Goal: Book appointment/travel/reservation

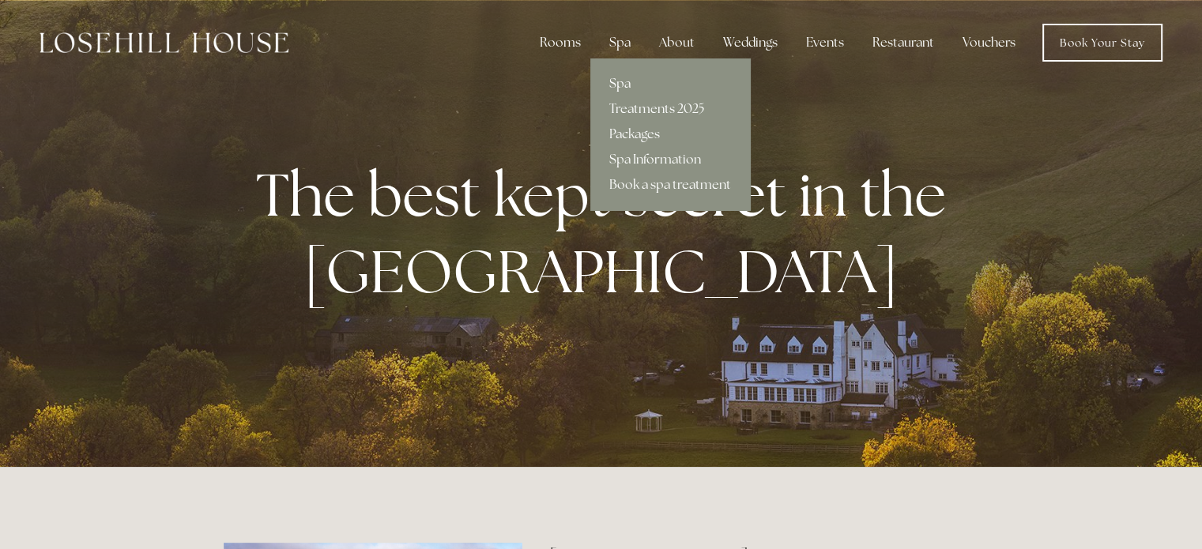
click at [628, 80] on link "Spa" at bounding box center [670, 83] width 160 height 25
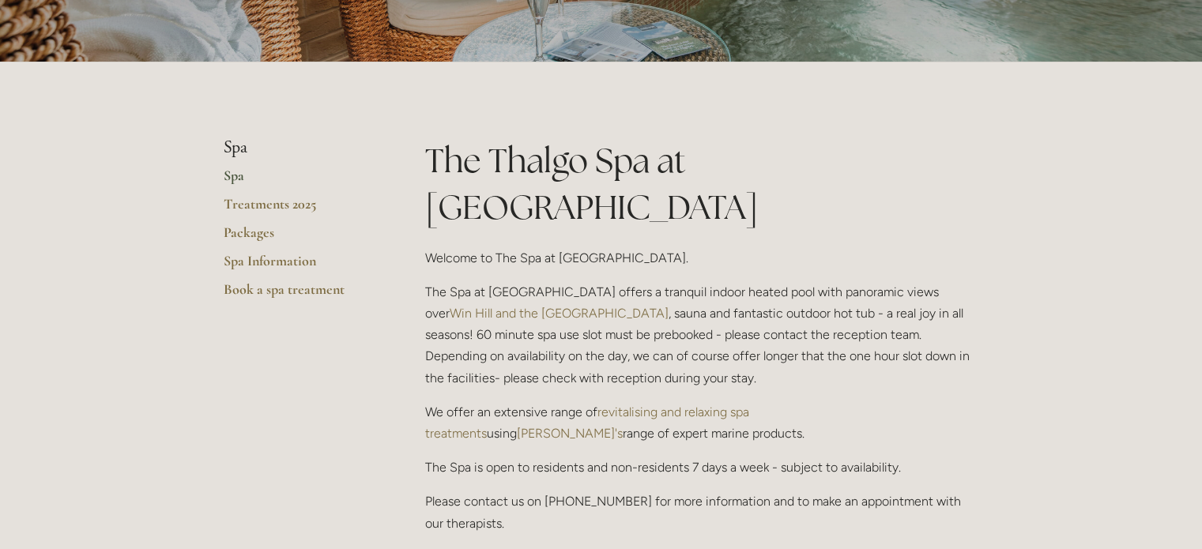
scroll to position [237, 0]
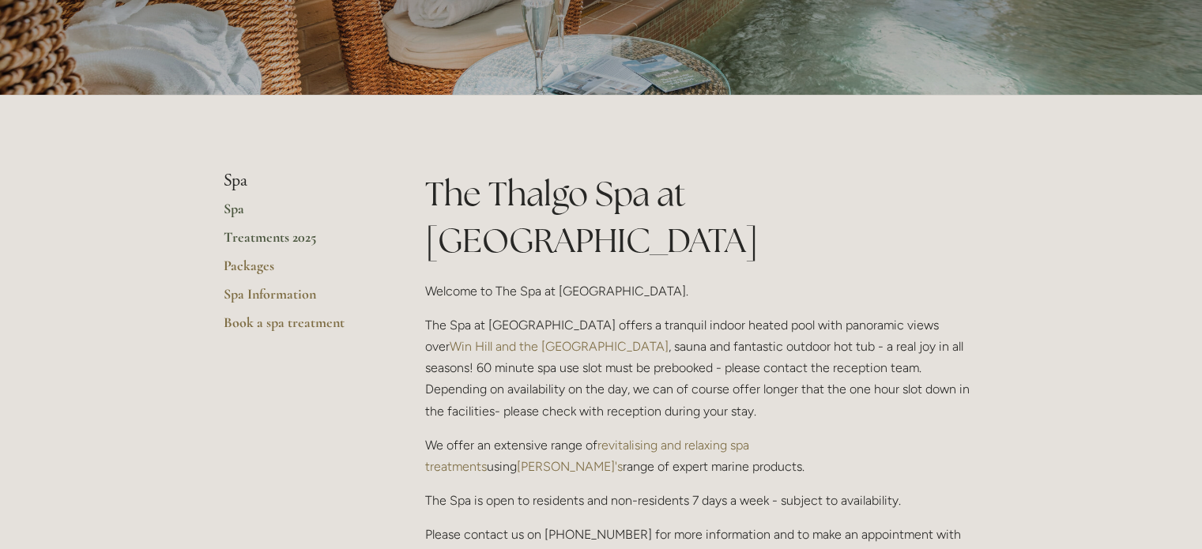
click at [269, 236] on link "Treatments 2025" at bounding box center [299, 242] width 151 height 28
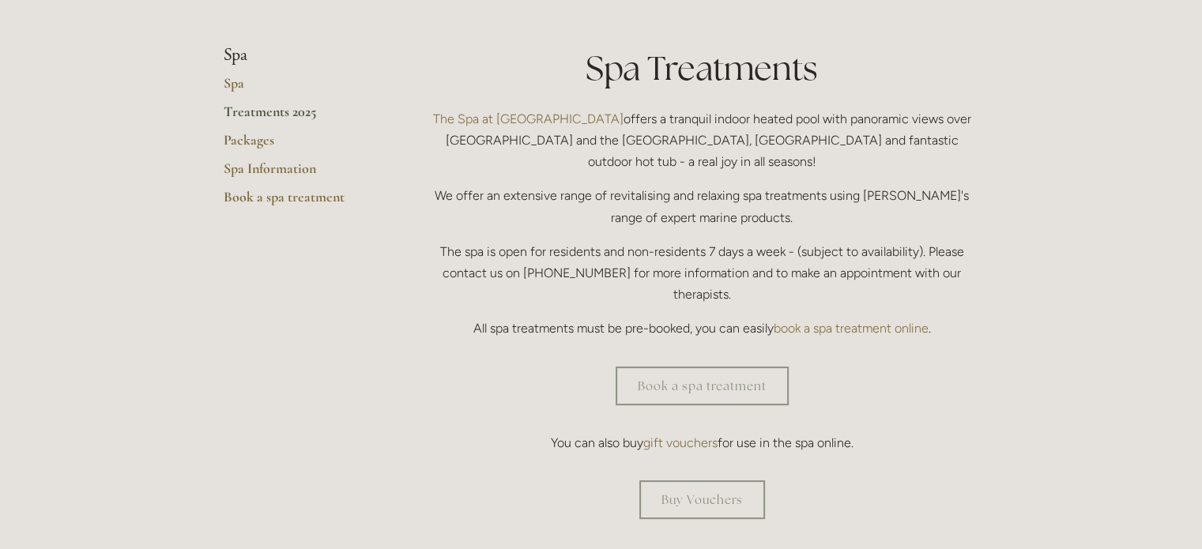
scroll to position [395, 0]
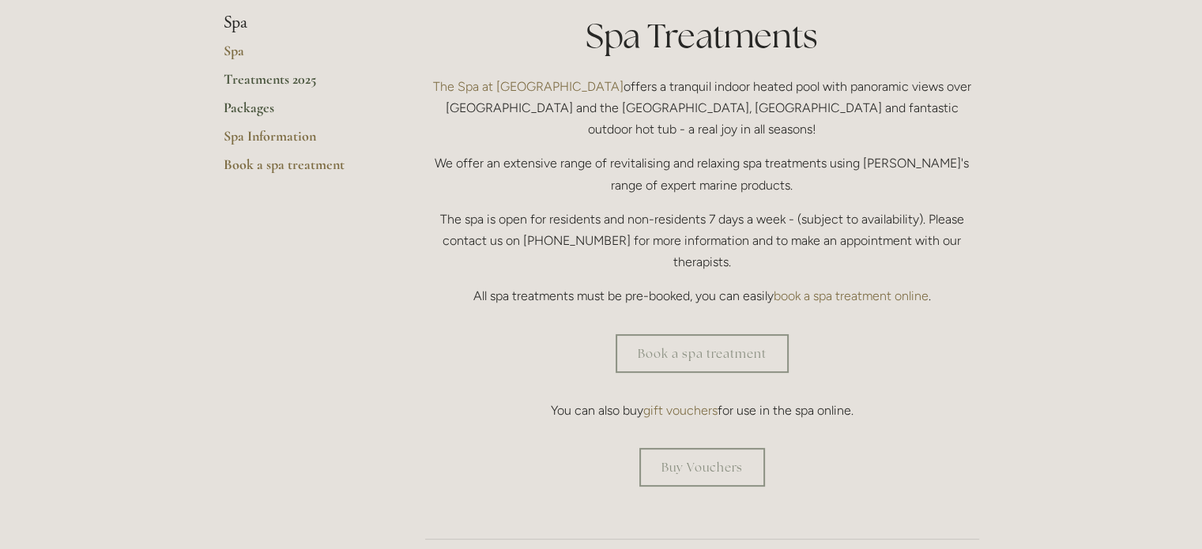
click at [252, 106] on link "Packages" at bounding box center [299, 113] width 151 height 28
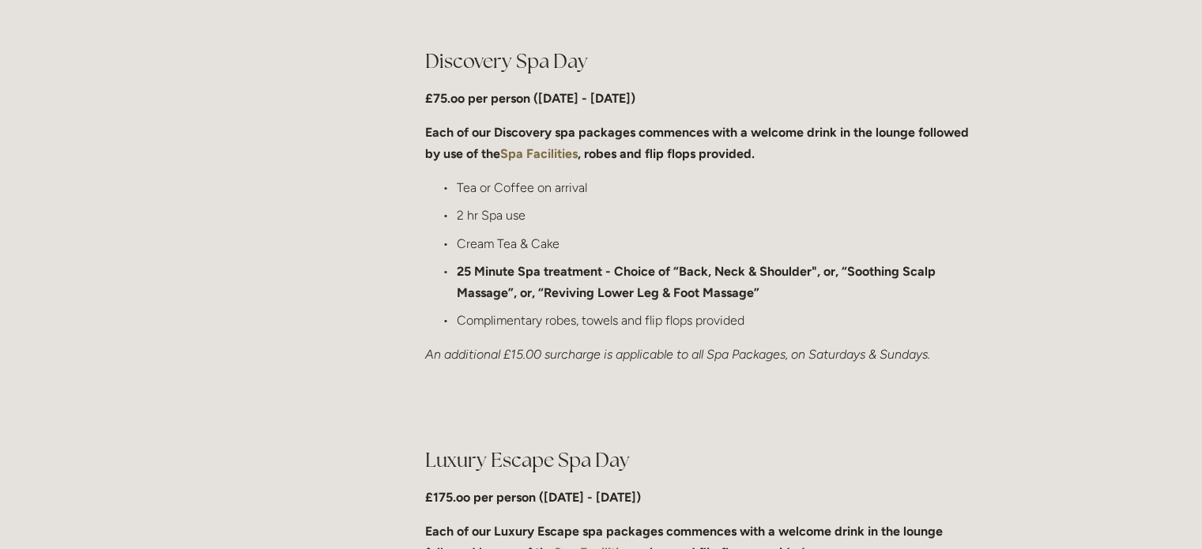
scroll to position [1185, 0]
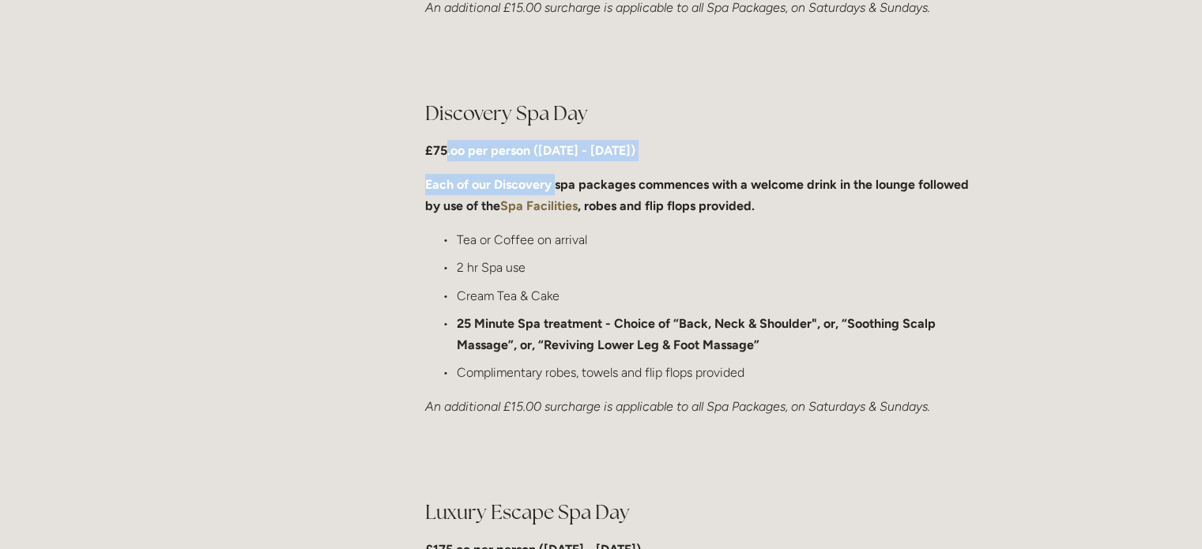
drag, startPoint x: 447, startPoint y: 152, endPoint x: 588, endPoint y: 162, distance: 141.8
click at [556, 162] on div "Discovery Spa Day £75.oo per person (Monday - Friday) Each of our Discovery spa…" at bounding box center [702, 259] width 554 height 318
click at [603, 162] on div "Discovery Spa Day £75.oo per person (Monday - Friday) Each of our Discovery spa…" at bounding box center [702, 259] width 554 height 318
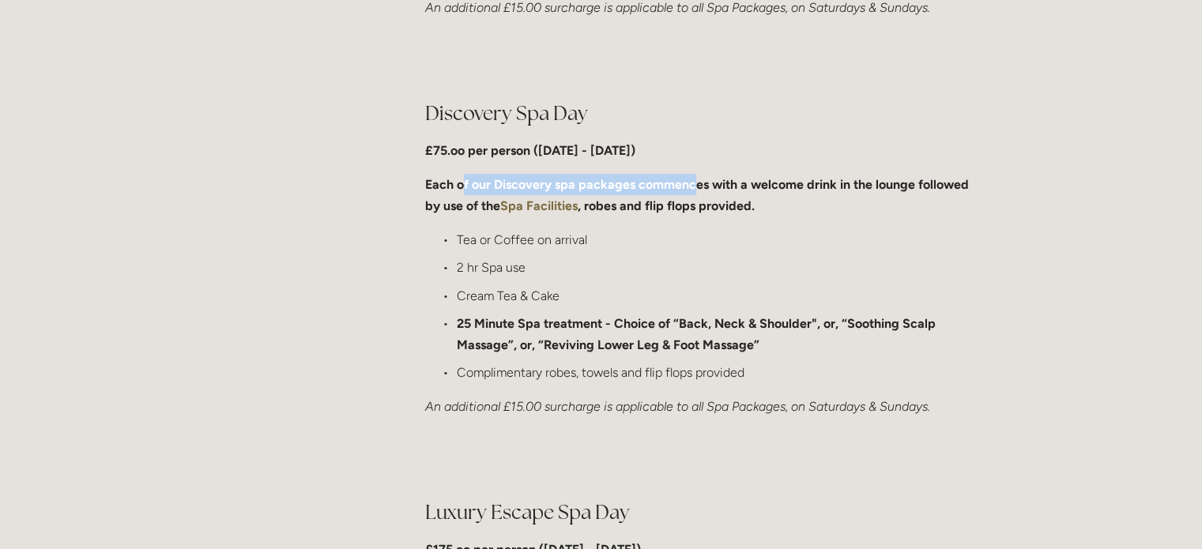
drag, startPoint x: 465, startPoint y: 186, endPoint x: 690, endPoint y: 186, distance: 225.2
click at [690, 186] on strong "Each of our Discovery spa packages commences with a welcome drink in the lounge…" at bounding box center [698, 195] width 547 height 36
click at [489, 197] on p "Each of our Discovery spa packages commences with a welcome drink in the lounge…" at bounding box center [702, 195] width 554 height 43
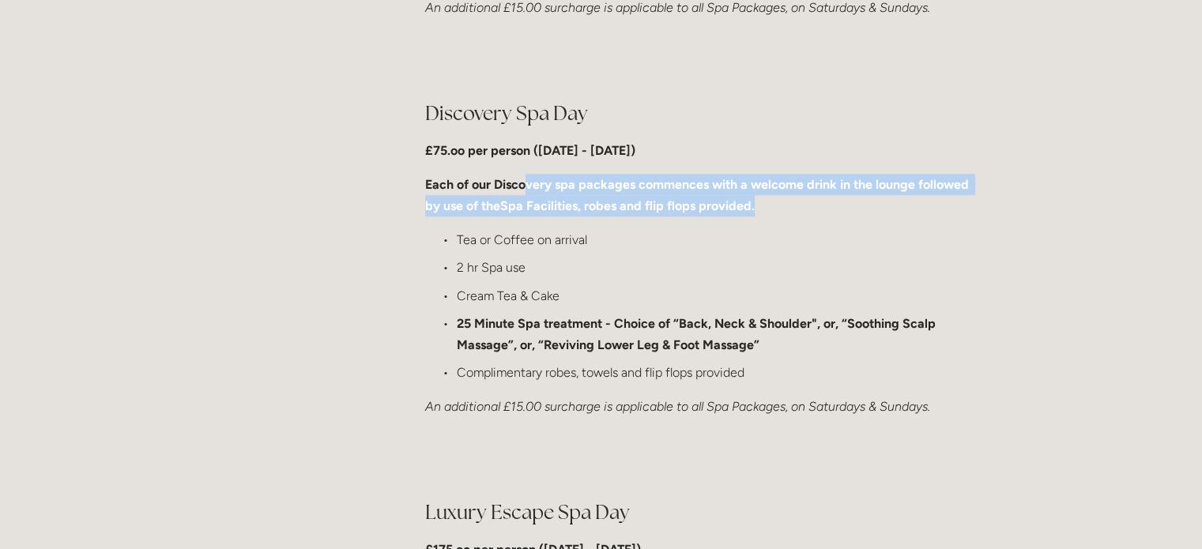
drag, startPoint x: 522, startPoint y: 178, endPoint x: 922, endPoint y: 198, distance: 399.6
click at [922, 198] on p "Each of our Discovery spa packages commences with a welcome drink in the lounge…" at bounding box center [702, 195] width 554 height 43
click at [789, 214] on p "Each of our Discovery spa packages commences with a welcome drink in the lounge…" at bounding box center [702, 195] width 554 height 43
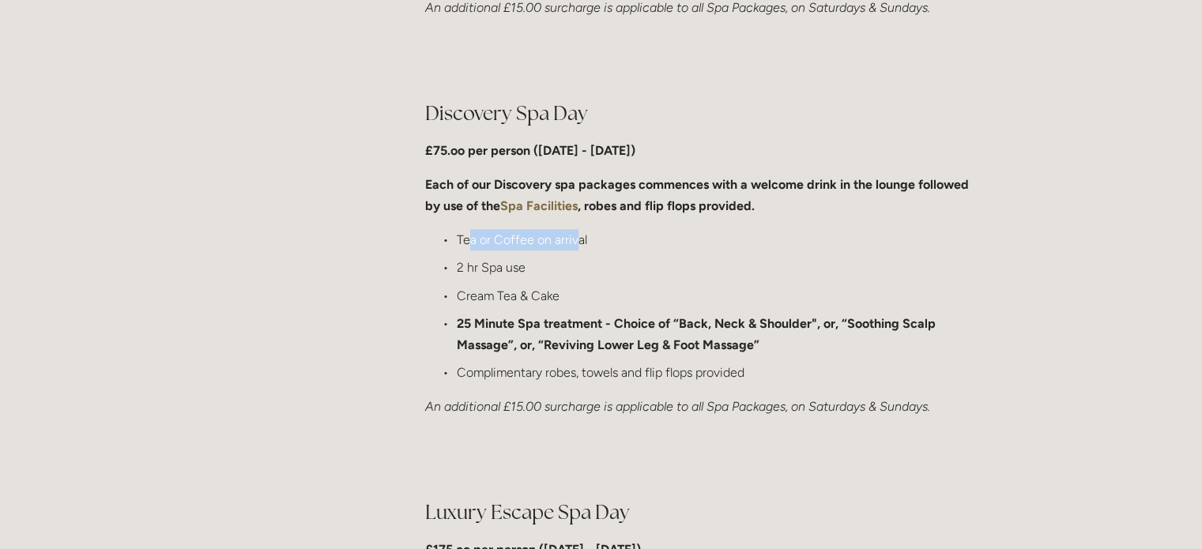
drag, startPoint x: 466, startPoint y: 238, endPoint x: 579, endPoint y: 243, distance: 112.3
click at [579, 243] on p "Tea or Coffee on arrival" at bounding box center [718, 239] width 522 height 21
click at [551, 277] on p "2 hr Spa use" at bounding box center [718, 267] width 522 height 21
drag, startPoint x: 535, startPoint y: 271, endPoint x: 455, endPoint y: 266, distance: 80.0
click at [457, 266] on p "2 hr Spa use" at bounding box center [718, 267] width 522 height 21
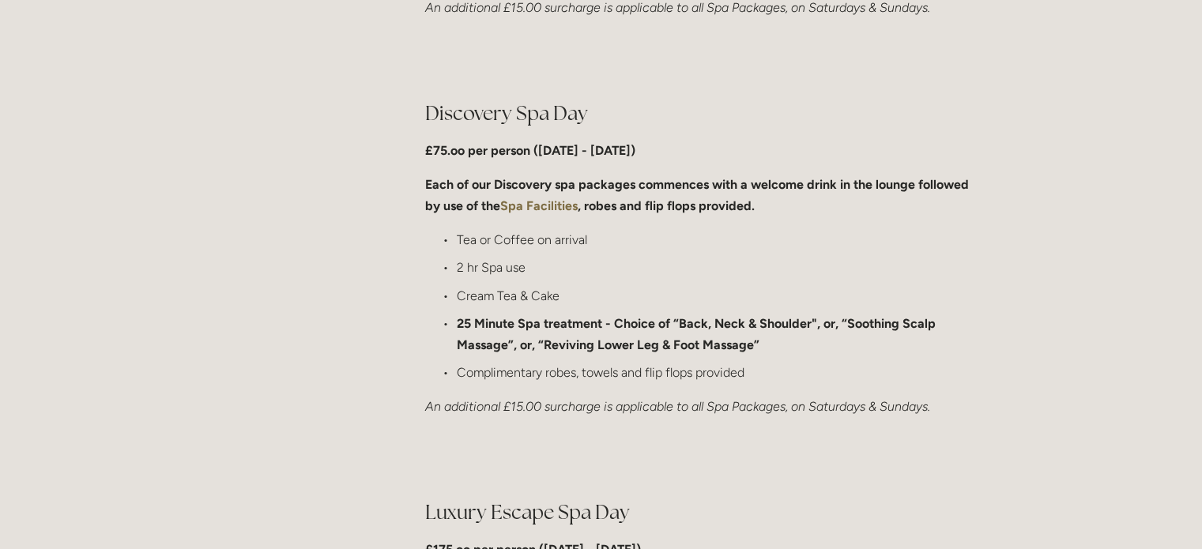
drag, startPoint x: 525, startPoint y: 292, endPoint x: 552, endPoint y: 301, distance: 28.2
click at [525, 292] on p "Cream Tea & Cake" at bounding box center [718, 295] width 522 height 21
drag, startPoint x: 569, startPoint y: 294, endPoint x: 465, endPoint y: 293, distance: 104.3
click at [465, 293] on p "Cream Tea & Cake" at bounding box center [718, 295] width 522 height 21
click at [478, 315] on p "25 Minute Spa treatment - Choice of “Back, Neck & Shoulder", or, “Soothing Scal…" at bounding box center [718, 334] width 522 height 43
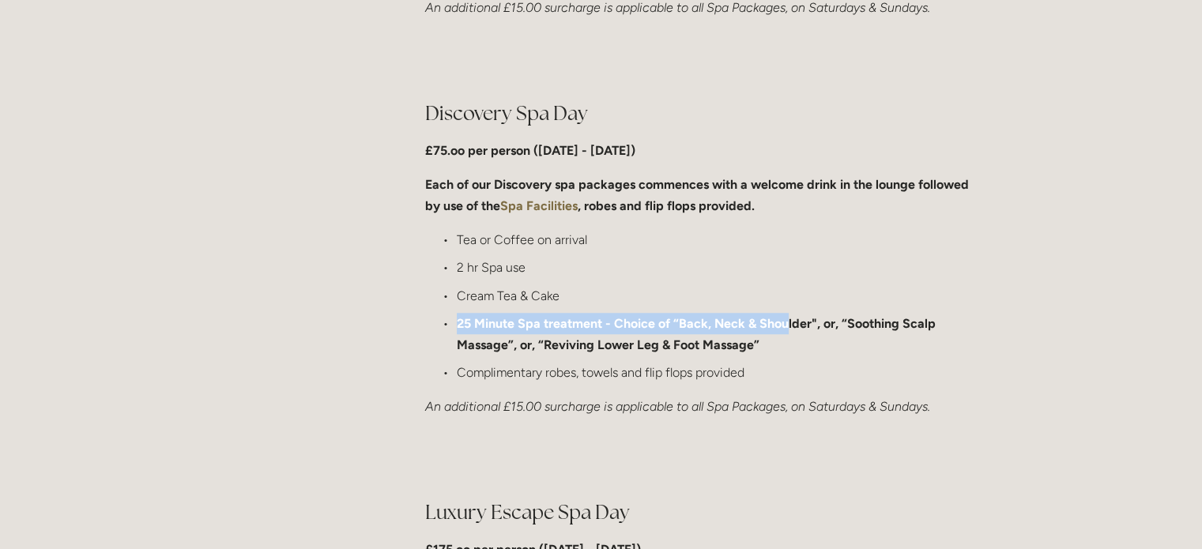
drag, startPoint x: 458, startPoint y: 322, endPoint x: 783, endPoint y: 321, distance: 324.8
click at [783, 321] on strong "25 Minute Spa treatment - Choice of “Back, Neck & Shoulder", or, “Soothing Scal…" at bounding box center [698, 334] width 482 height 36
drag, startPoint x: 677, startPoint y: 322, endPoint x: 792, endPoint y: 324, distance: 115.4
click at [792, 324] on strong "25 Minute Spa treatment - Choice of “Back, Neck & Shoulder", or, “Soothing Scal…" at bounding box center [698, 334] width 482 height 36
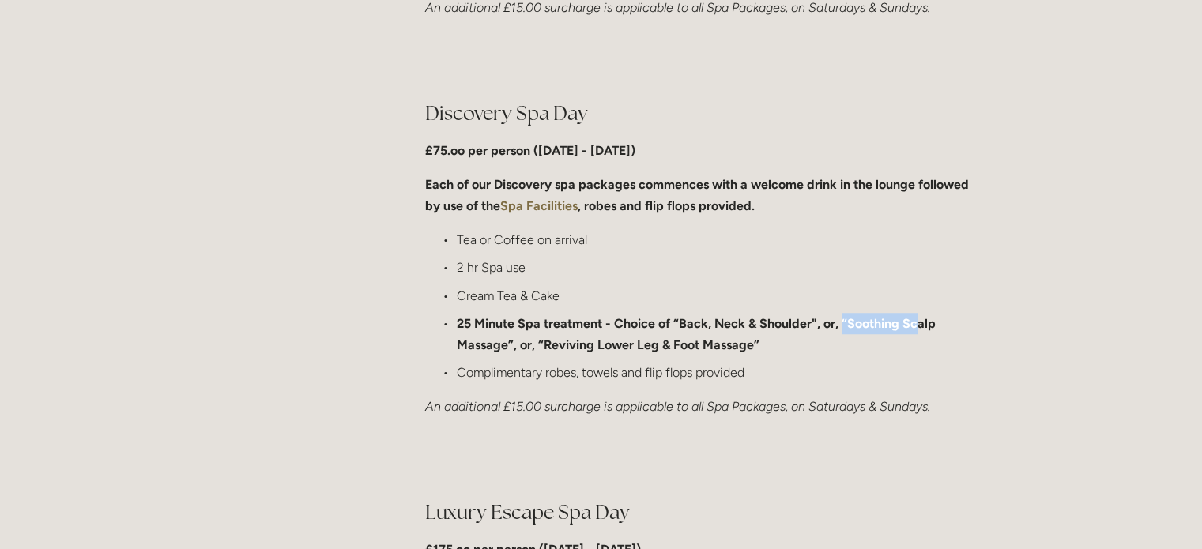
drag, startPoint x: 838, startPoint y: 330, endPoint x: 913, endPoint y: 330, distance: 75.1
click at [913, 330] on strong "25 Minute Spa treatment - Choice of “Back, Neck & Shoulder", or, “Soothing Scal…" at bounding box center [698, 334] width 482 height 36
click at [759, 349] on p "25 Minute Spa treatment - Choice of “Back, Neck & Shoulder", or, “Soothing Scal…" at bounding box center [718, 334] width 522 height 43
drag, startPoint x: 749, startPoint y: 345, endPoint x: 663, endPoint y: 349, distance: 86.2
click at [663, 349] on strong "25 Minute Spa treatment - Choice of “Back, Neck & Shoulder", or, “Soothing Scal…" at bounding box center [698, 334] width 482 height 36
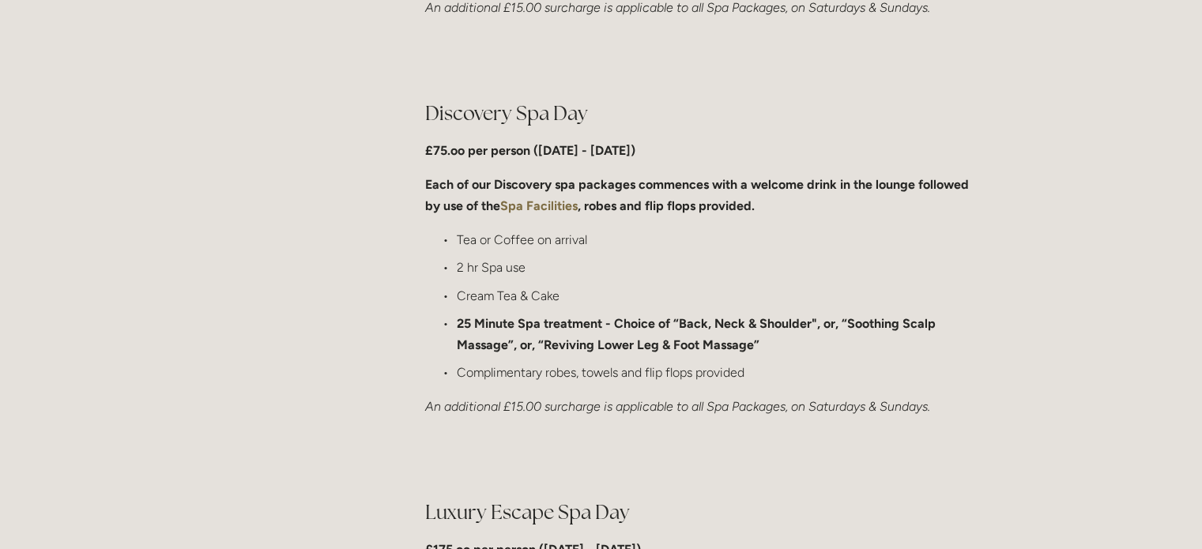
click at [610, 362] on p "Complimentary robes, towels and flip flops provided" at bounding box center [718, 372] width 522 height 21
drag, startPoint x: 541, startPoint y: 380, endPoint x: 786, endPoint y: 384, distance: 245.8
click at [721, 380] on p "Complimentary robes, towels and flip flops provided" at bounding box center [718, 372] width 522 height 21
click at [786, 384] on div "Discovery Spa Day £75.oo per person (Monday - Friday) Each of our Discovery spa…" at bounding box center [702, 259] width 554 height 318
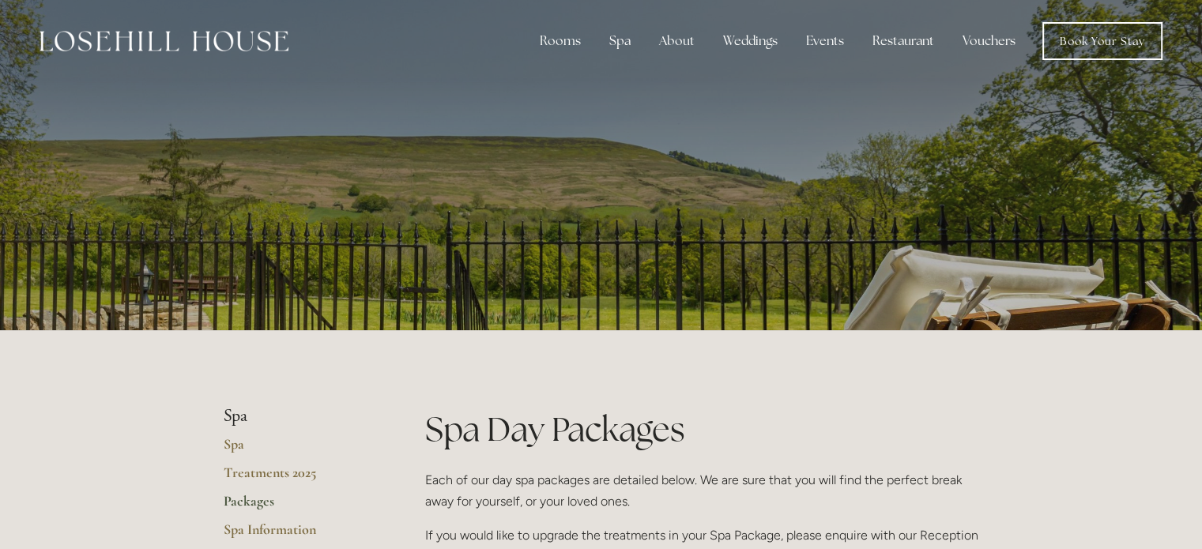
scroll to position [0, 0]
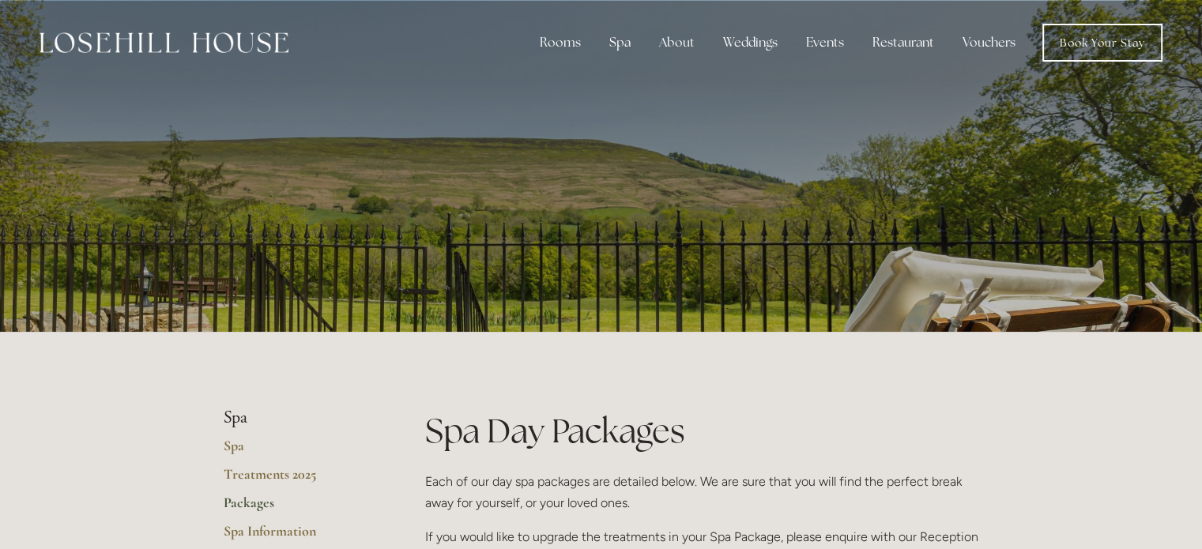
click at [228, 448] on link "Spa" at bounding box center [299, 451] width 151 height 28
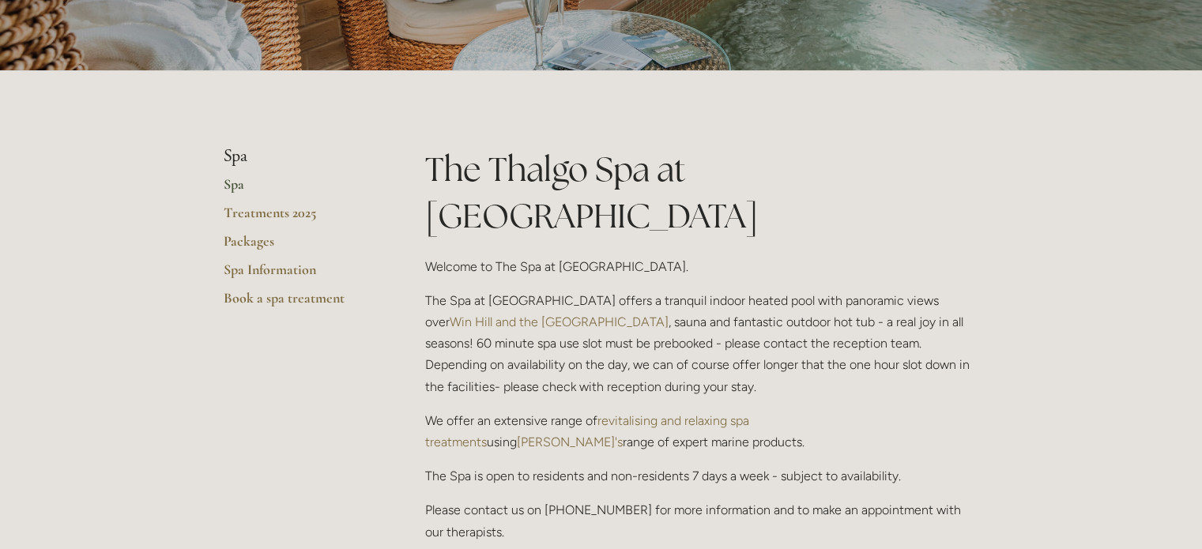
scroll to position [237, 0]
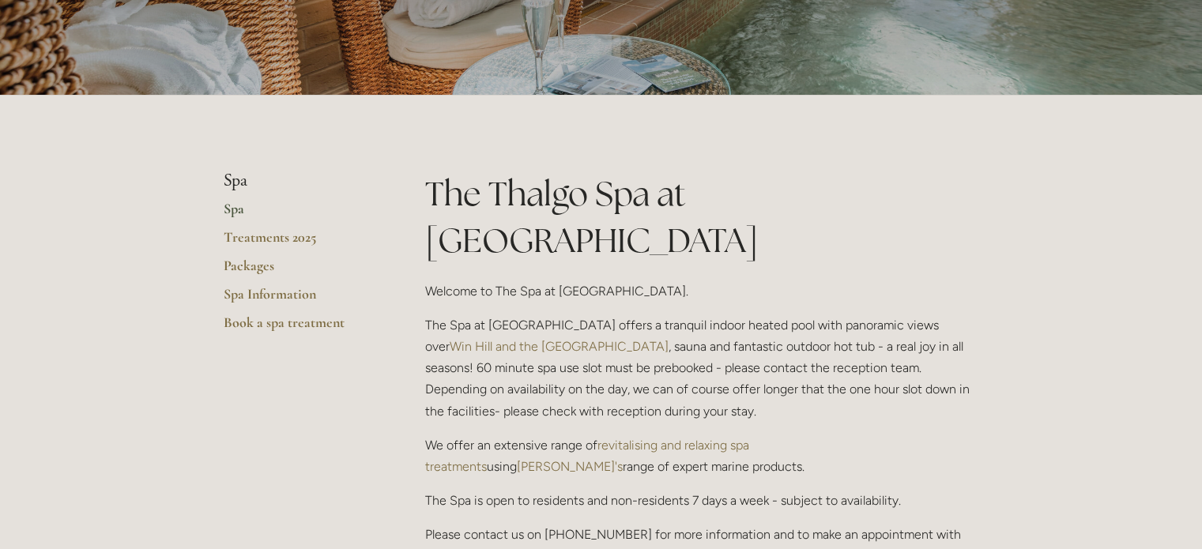
click at [234, 205] on link "Spa" at bounding box center [299, 214] width 151 height 28
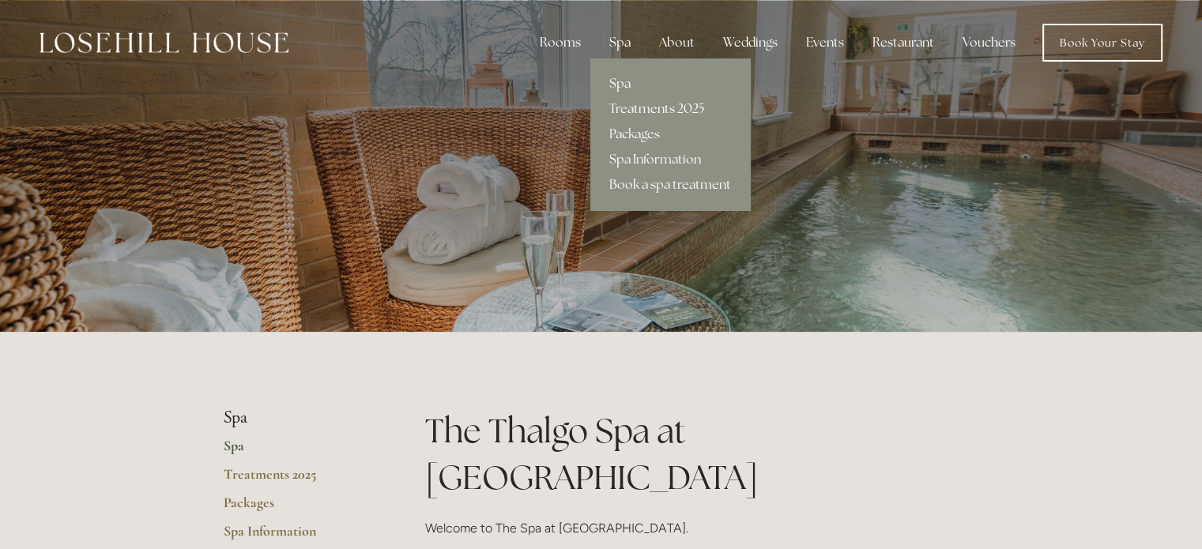
click at [648, 107] on link "Treatments 2025" at bounding box center [670, 108] width 160 height 25
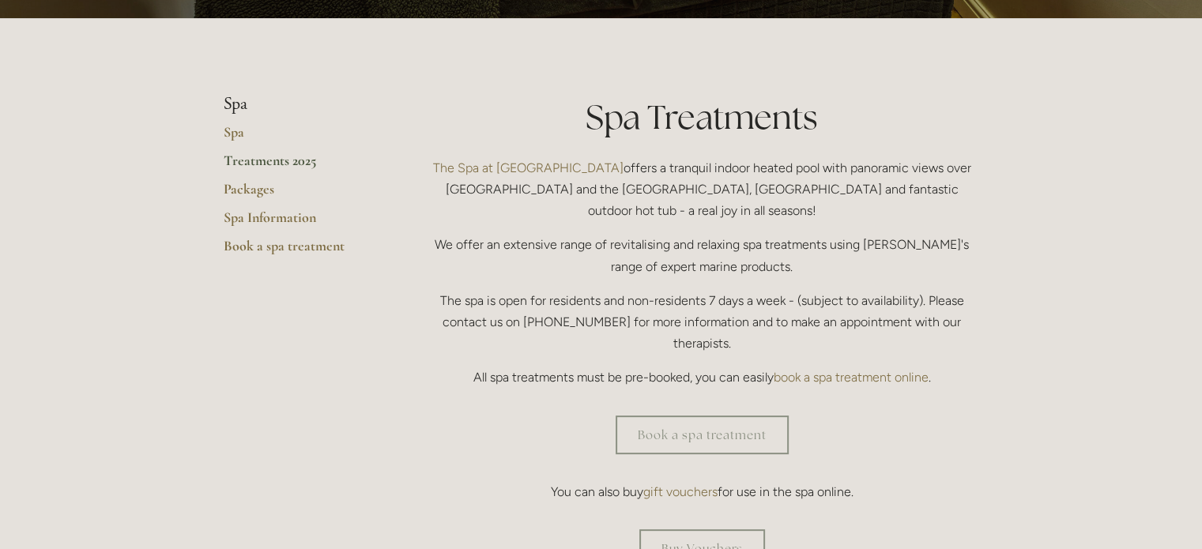
scroll to position [316, 0]
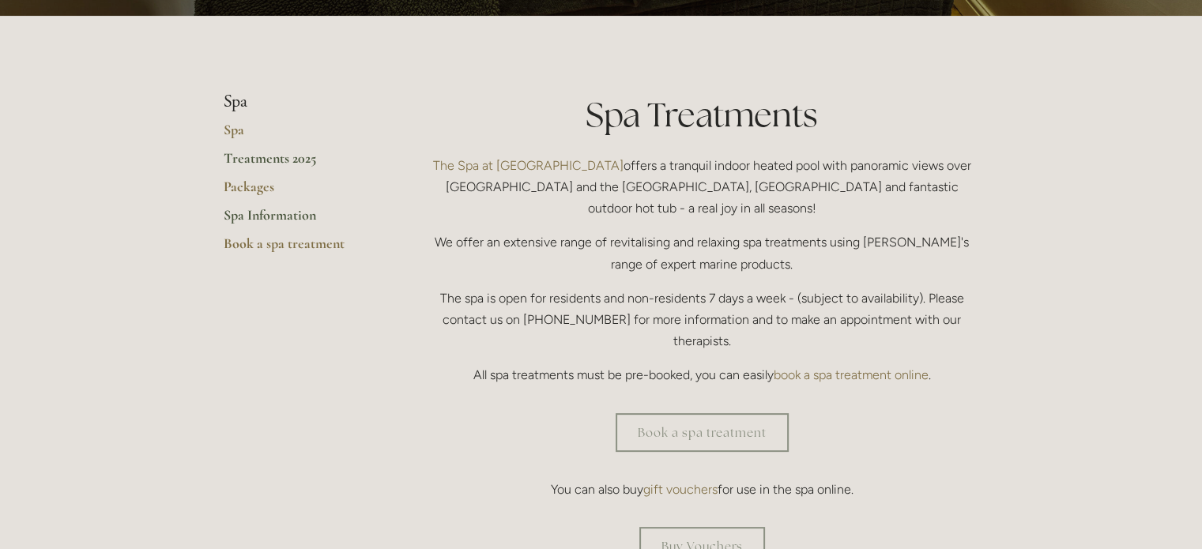
click at [254, 208] on link "Spa Information" at bounding box center [299, 220] width 151 height 28
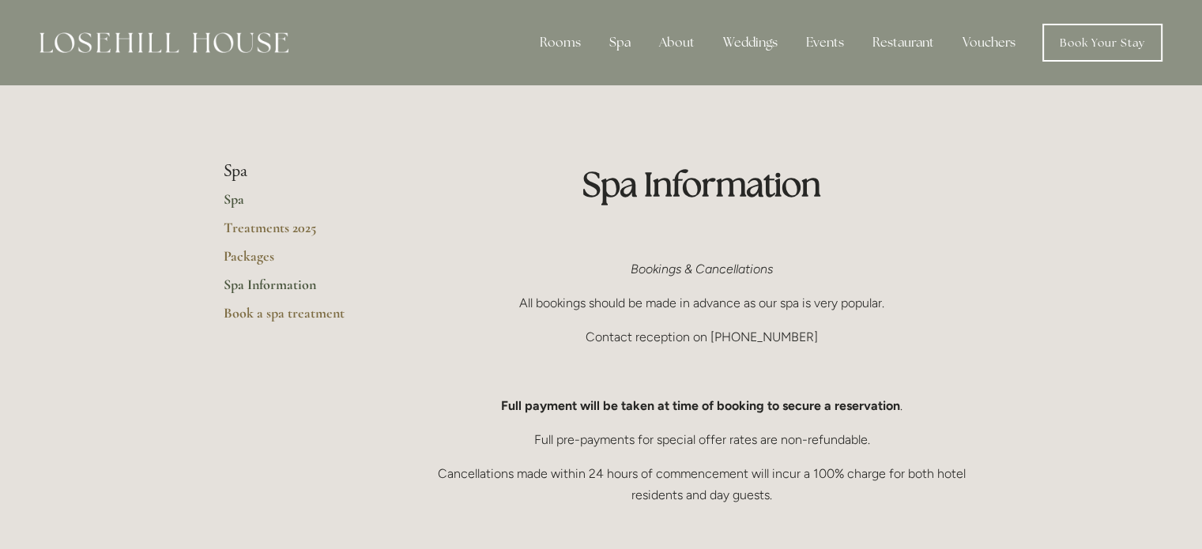
click at [240, 200] on link "Spa" at bounding box center [299, 204] width 151 height 28
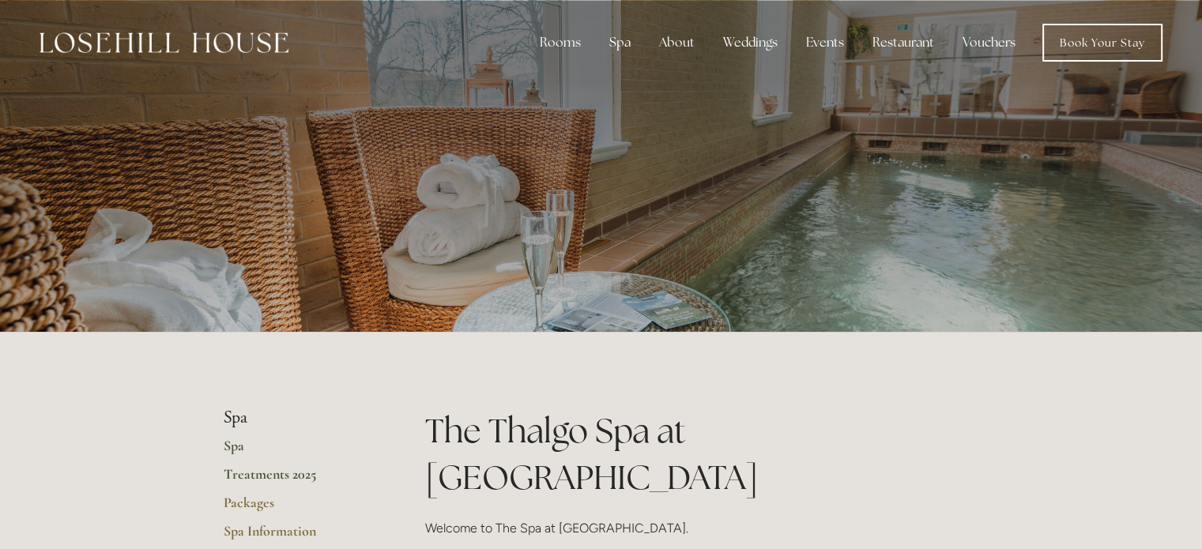
click at [256, 473] on link "Treatments 2025" at bounding box center [299, 479] width 151 height 28
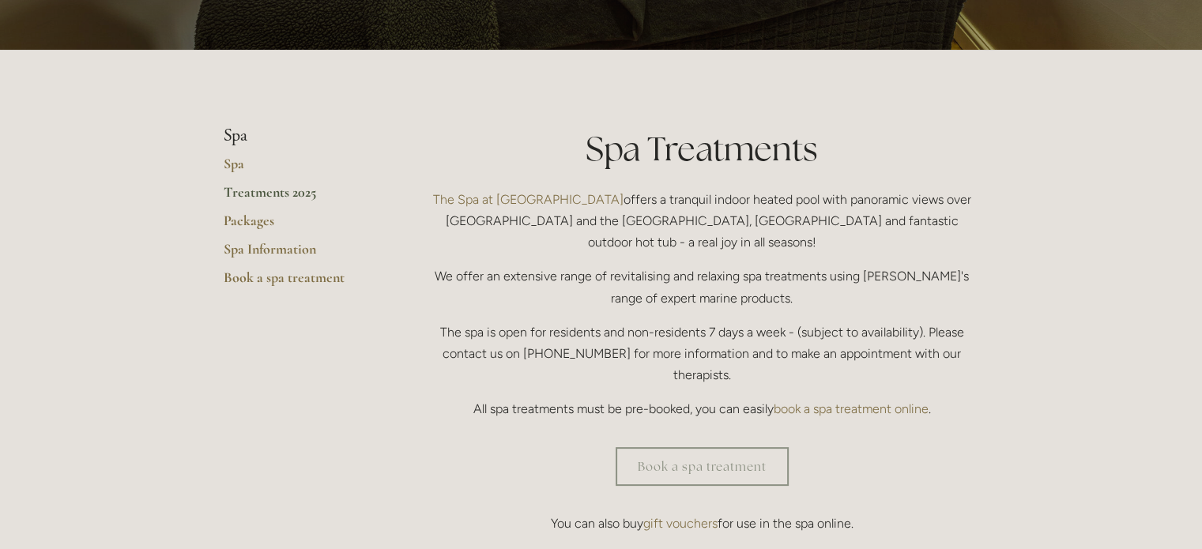
scroll to position [316, 0]
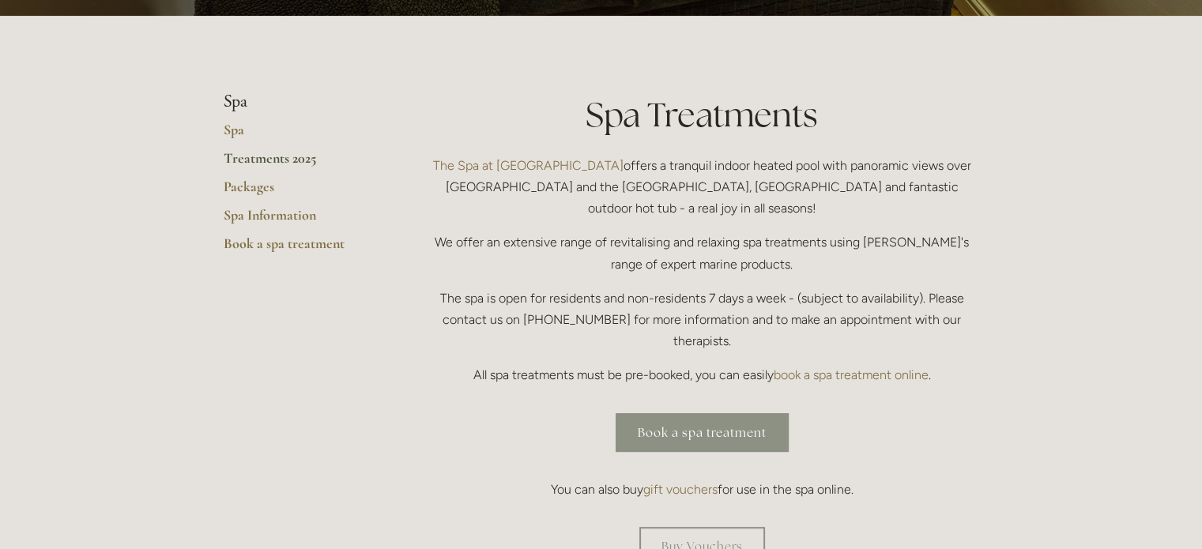
click at [725, 413] on link "Book a spa treatment" at bounding box center [702, 432] width 173 height 39
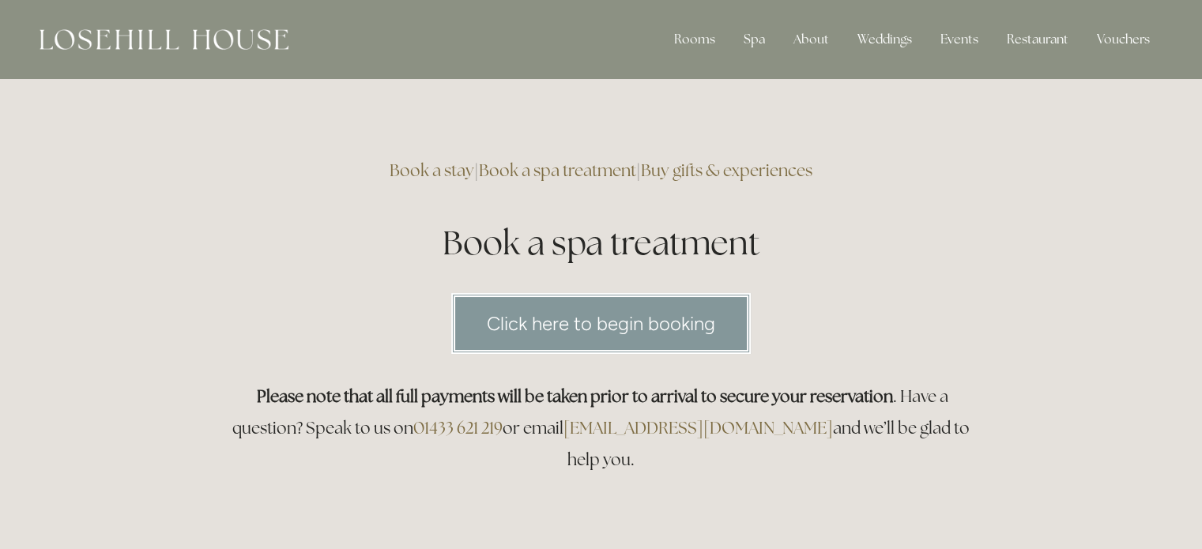
click at [606, 323] on link "Click here to begin booking" at bounding box center [601, 323] width 300 height 61
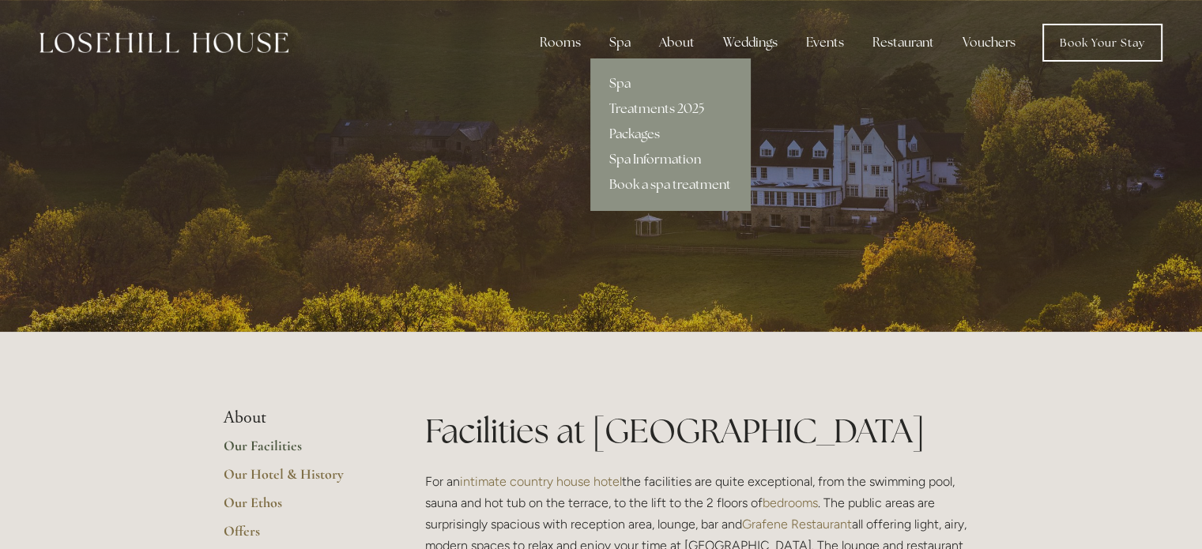
click at [628, 153] on link "Spa Information" at bounding box center [670, 159] width 160 height 25
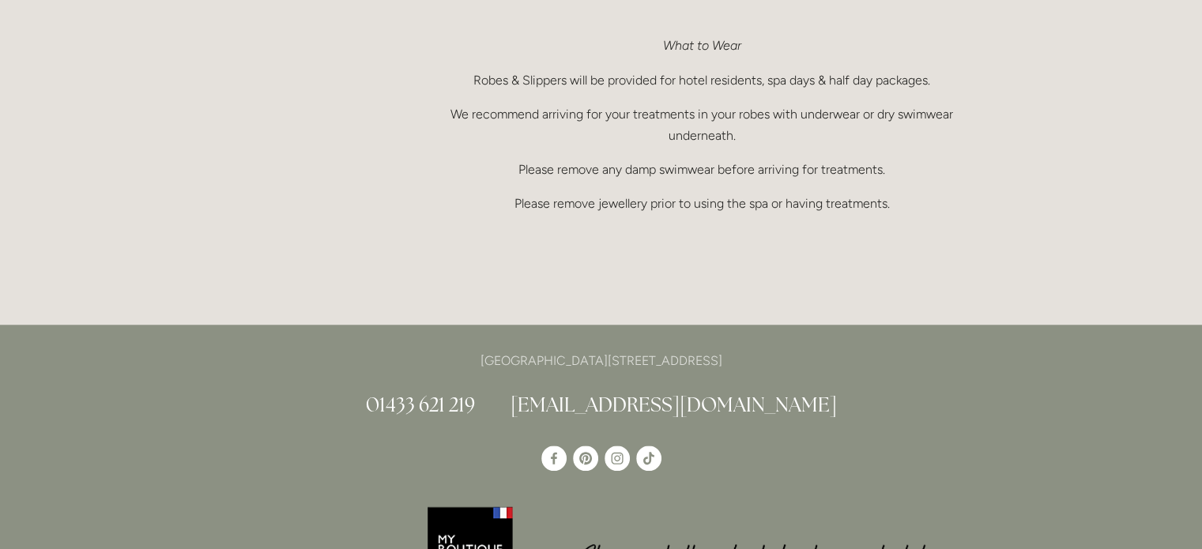
scroll to position [1344, 0]
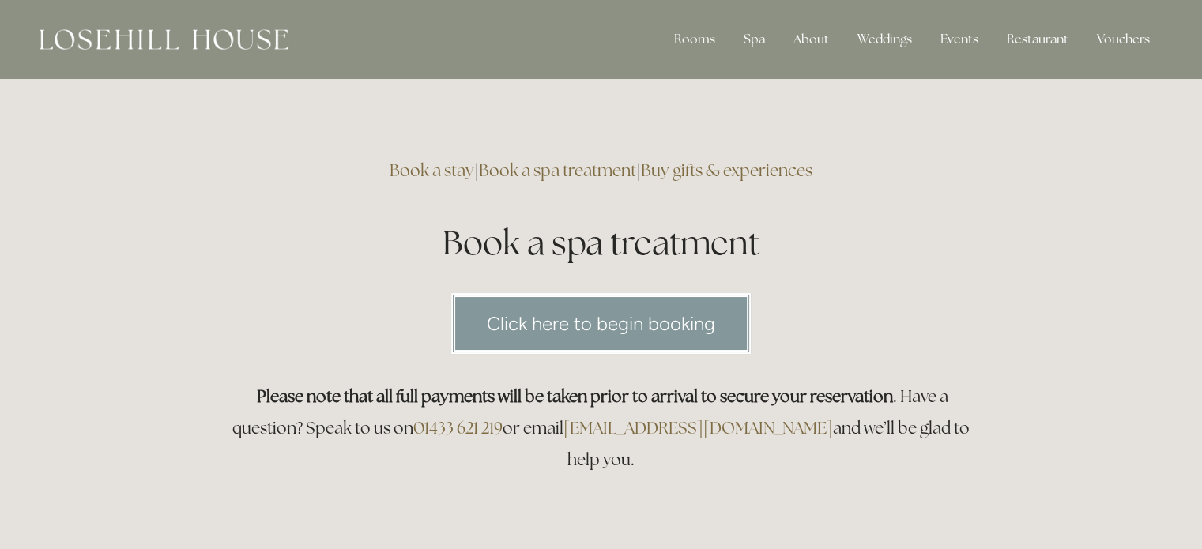
click at [639, 341] on link "Click here to begin booking" at bounding box center [601, 323] width 300 height 61
click at [556, 172] on link "Book a spa treatment" at bounding box center [557, 170] width 157 height 21
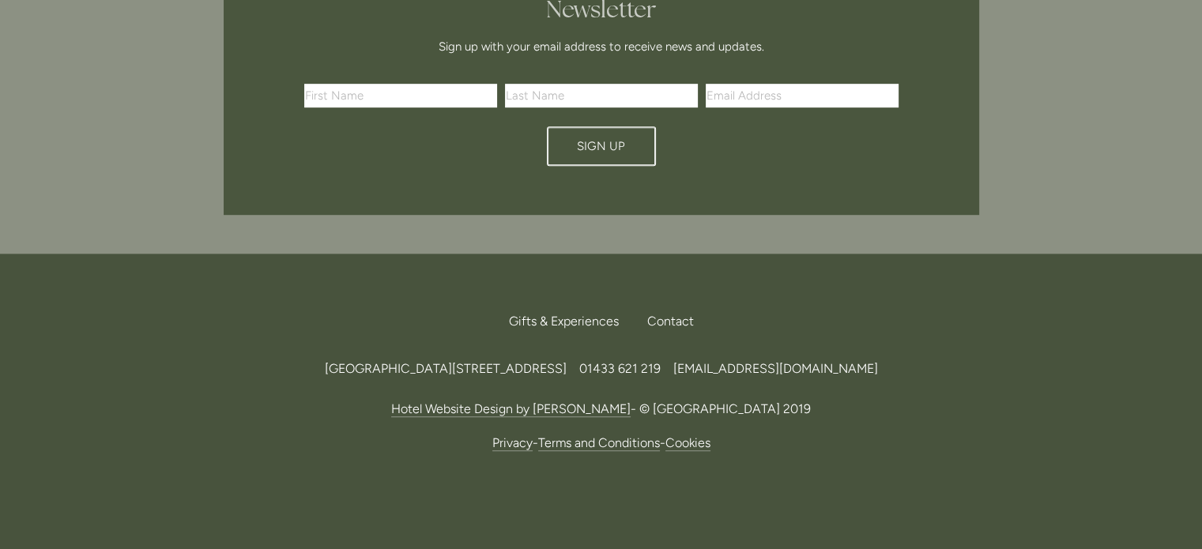
scroll to position [913, 0]
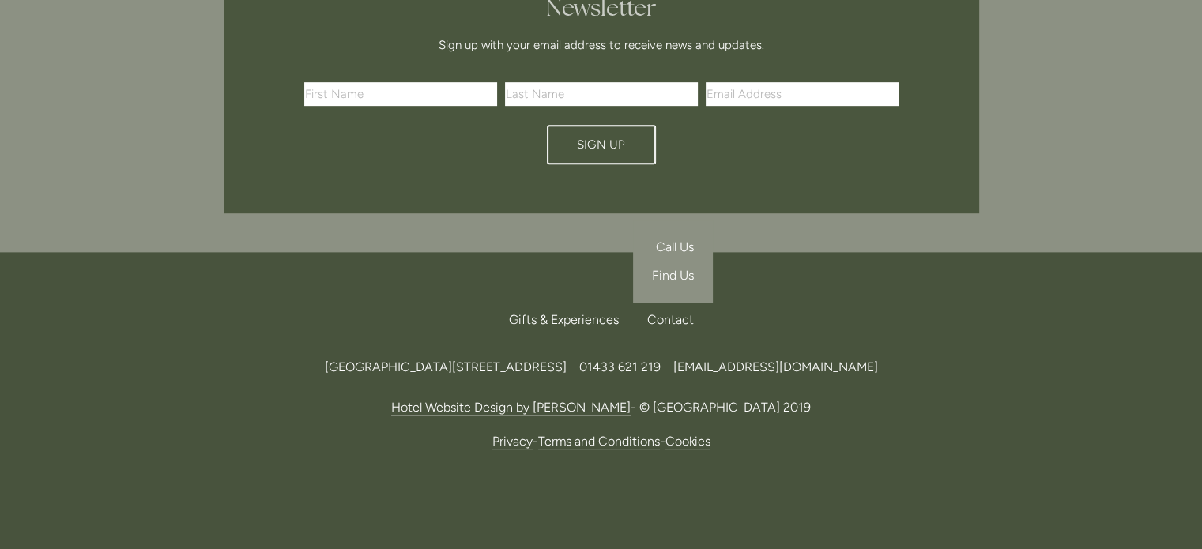
click at [684, 303] on div "Contact" at bounding box center [664, 320] width 59 height 35
click at [665, 239] on span "Call Us" at bounding box center [675, 246] width 38 height 15
click at [666, 239] on span "Call Us" at bounding box center [675, 246] width 38 height 15
click at [989, 271] on div "Back to Top Gifts & Experiences Contact Call Us Find Us Losehill House Hotel & …" at bounding box center [601, 377] width 806 height 251
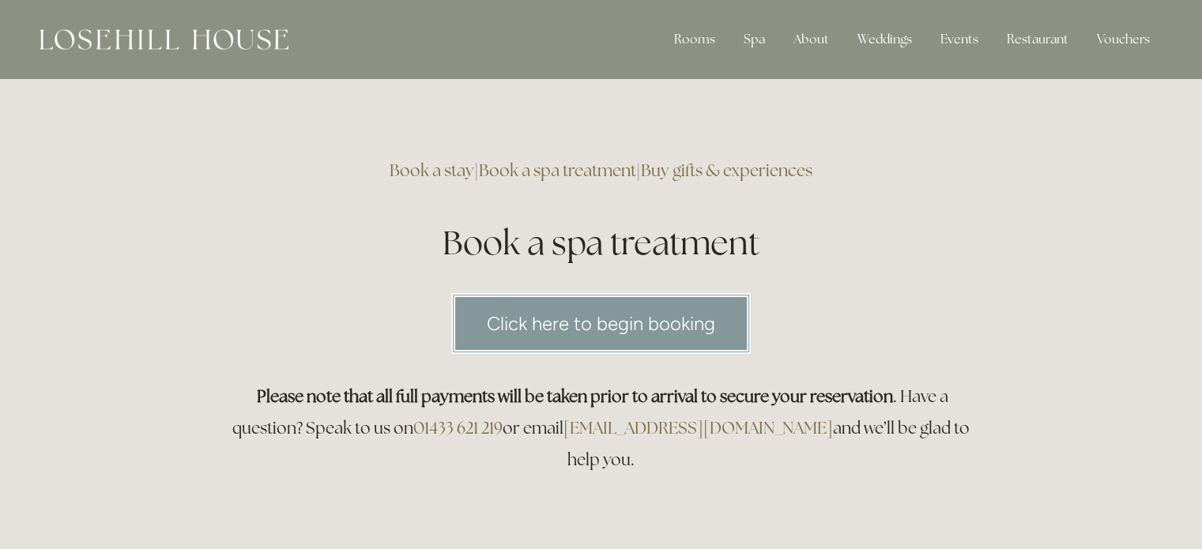
scroll to position [0, 0]
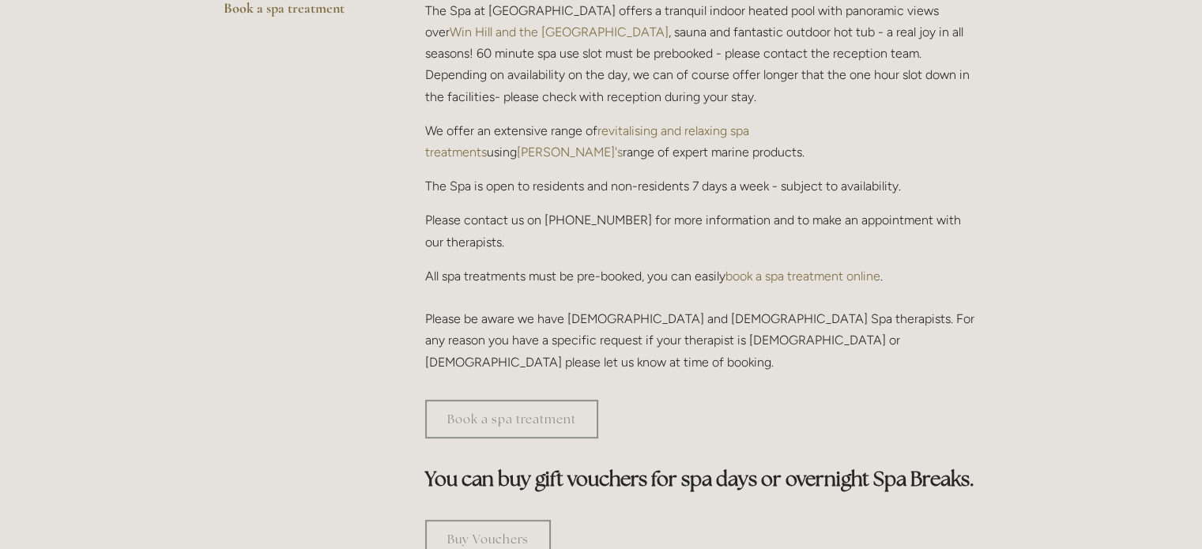
scroll to position [553, 0]
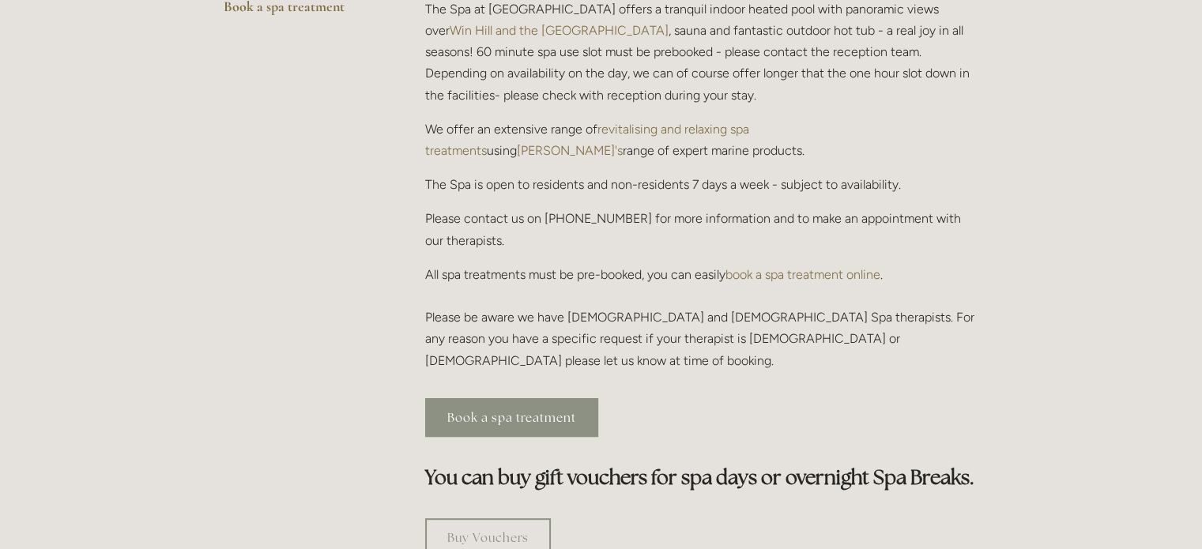
click at [525, 398] on link "Book a spa treatment" at bounding box center [511, 417] width 173 height 39
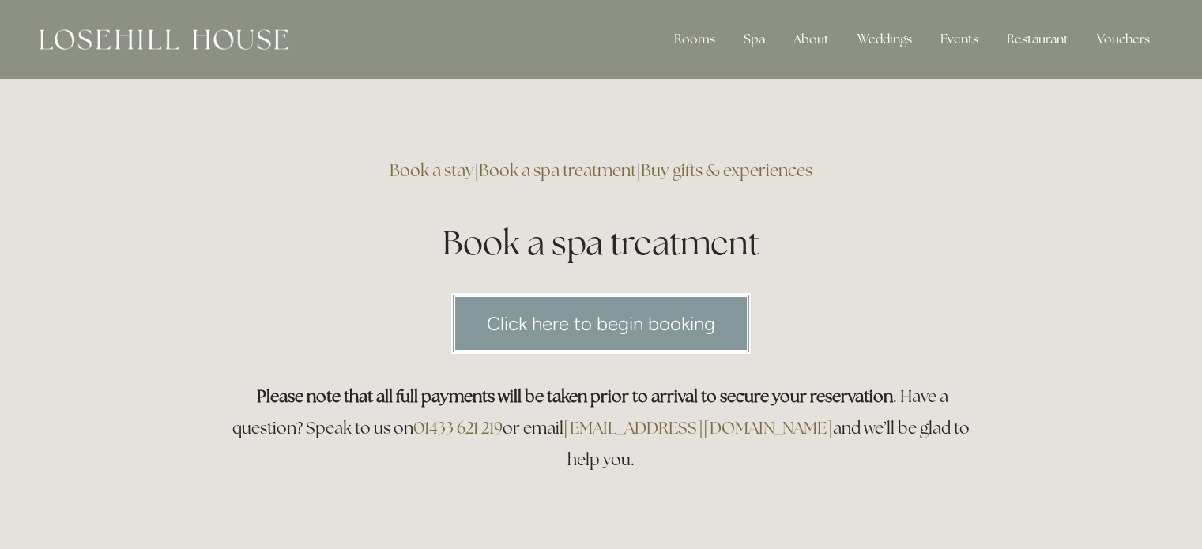
click at [620, 307] on link "Click here to begin booking" at bounding box center [601, 323] width 300 height 61
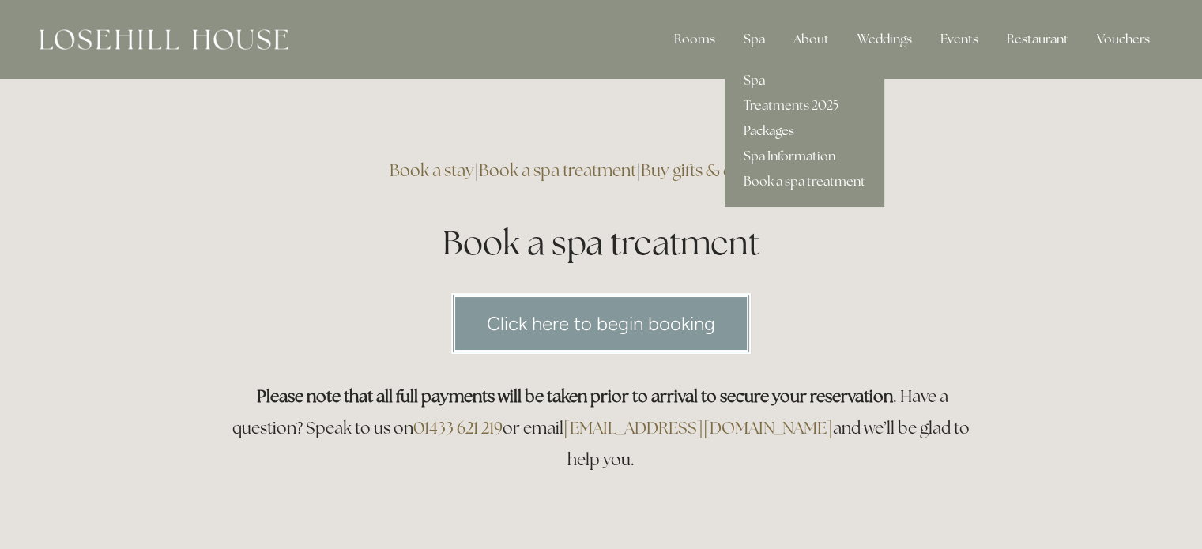
click at [775, 131] on link "Packages" at bounding box center [805, 131] width 160 height 25
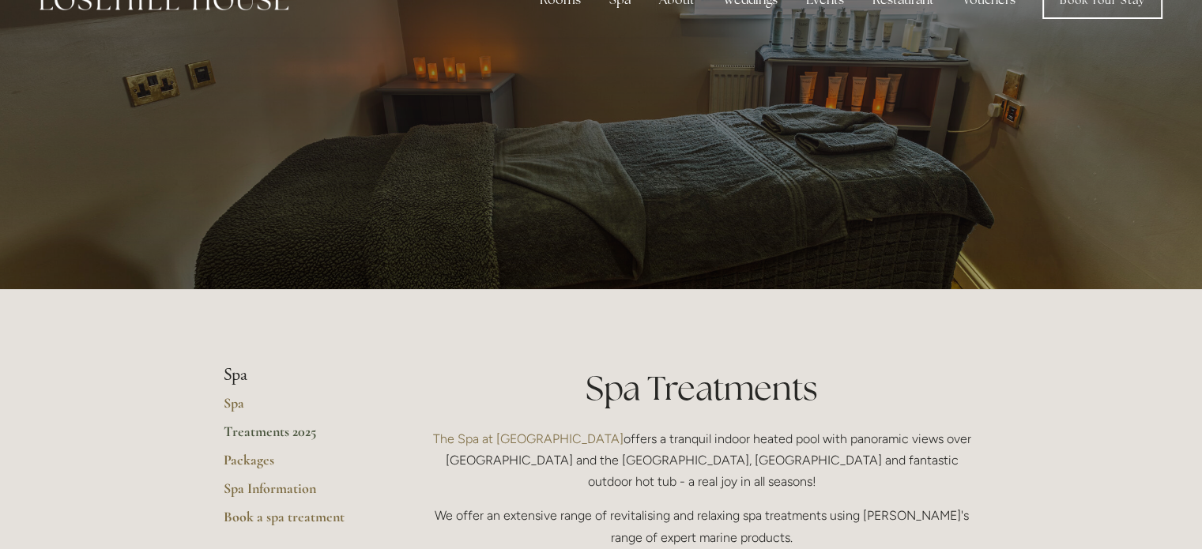
scroll to position [237, 0]
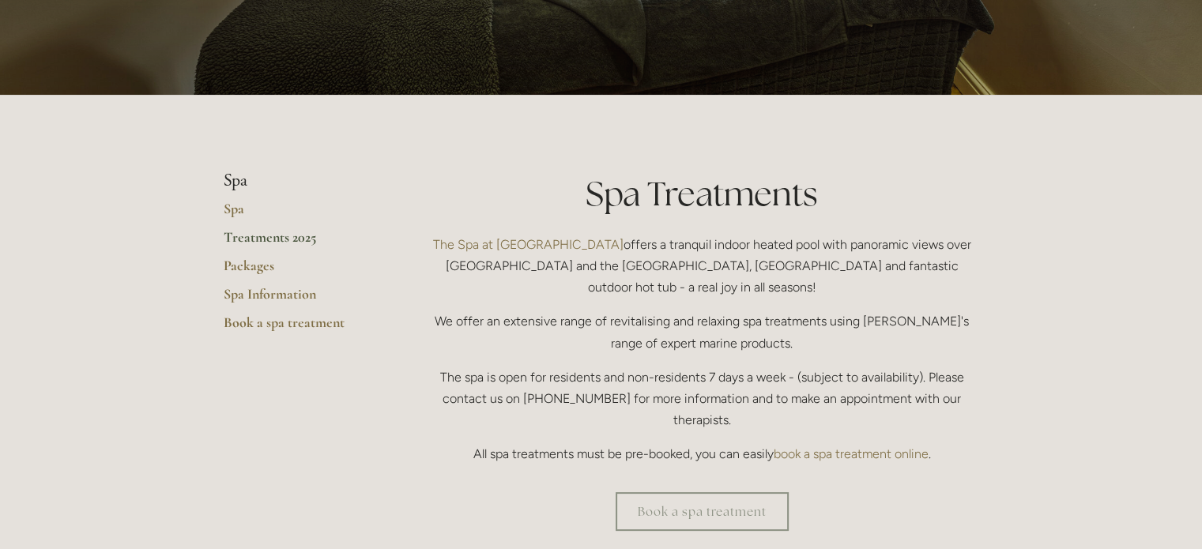
click at [245, 254] on link "Treatments 2025" at bounding box center [299, 242] width 151 height 28
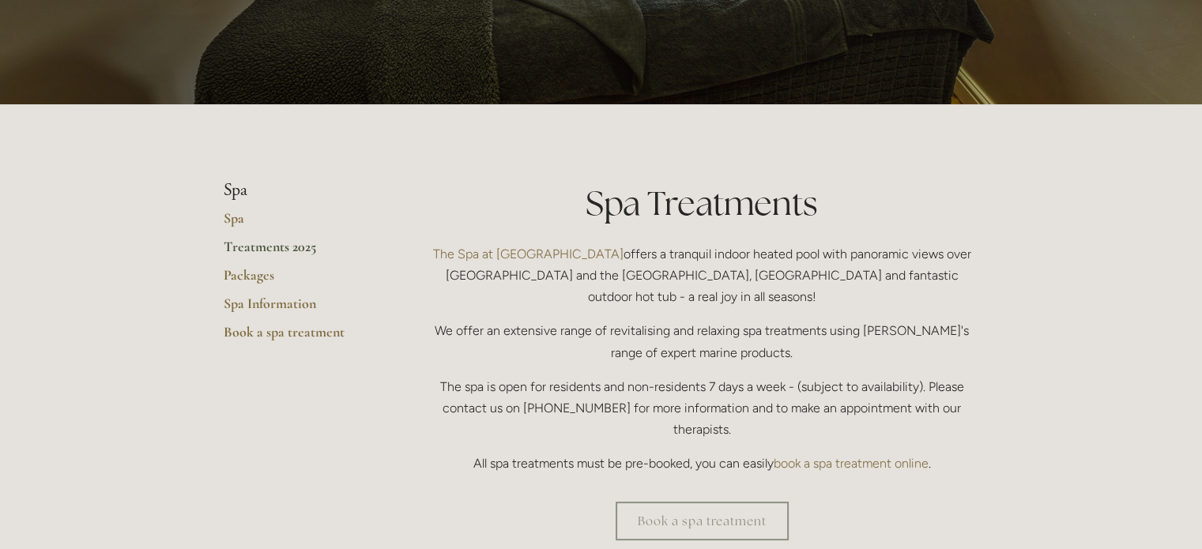
scroll to position [237, 0]
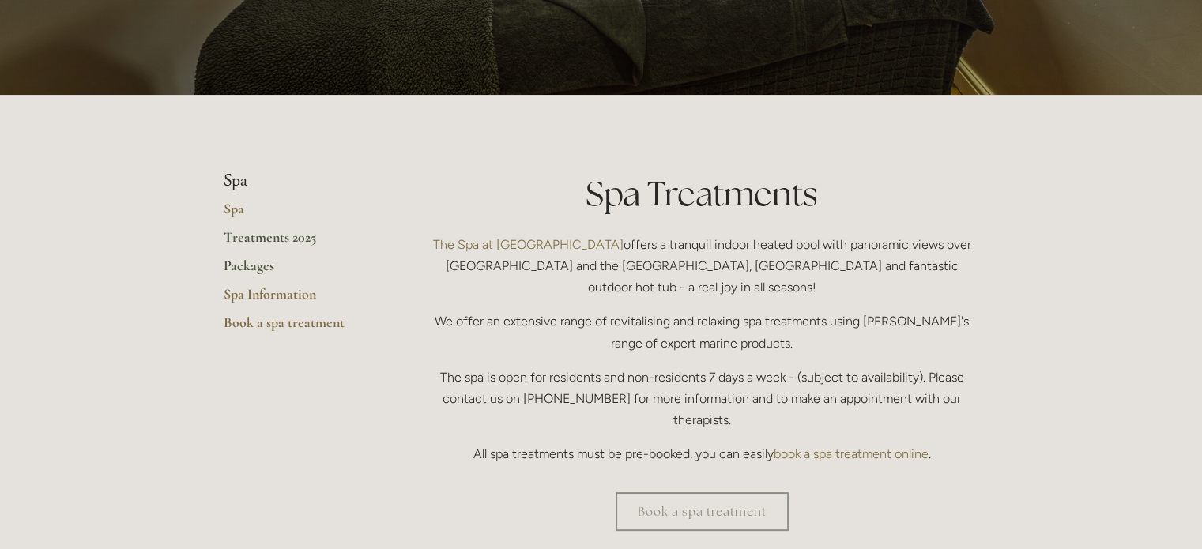
click at [260, 267] on link "Packages" at bounding box center [299, 271] width 151 height 28
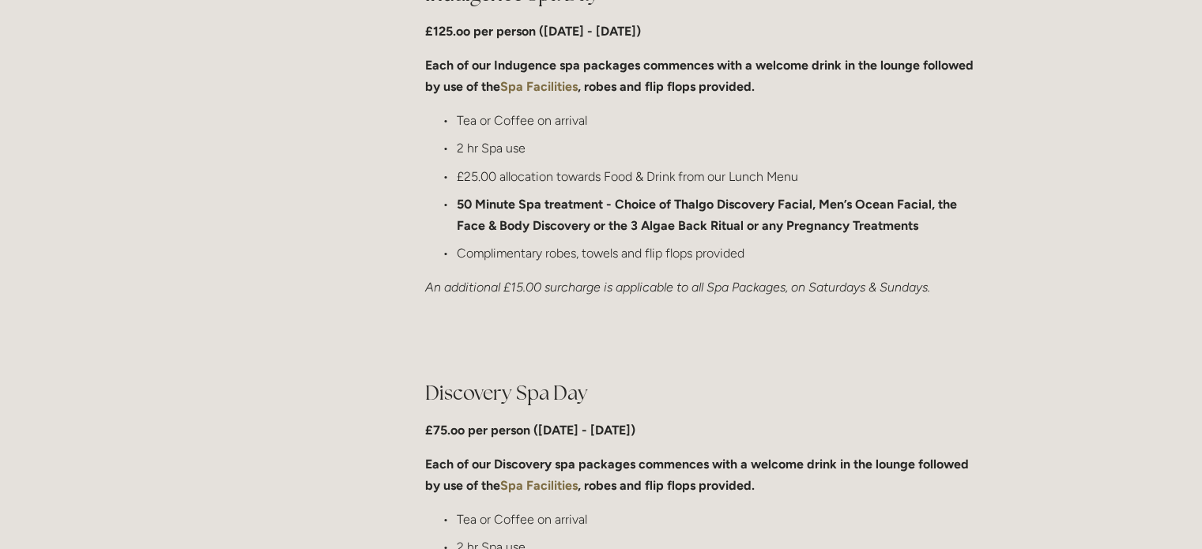
scroll to position [1106, 0]
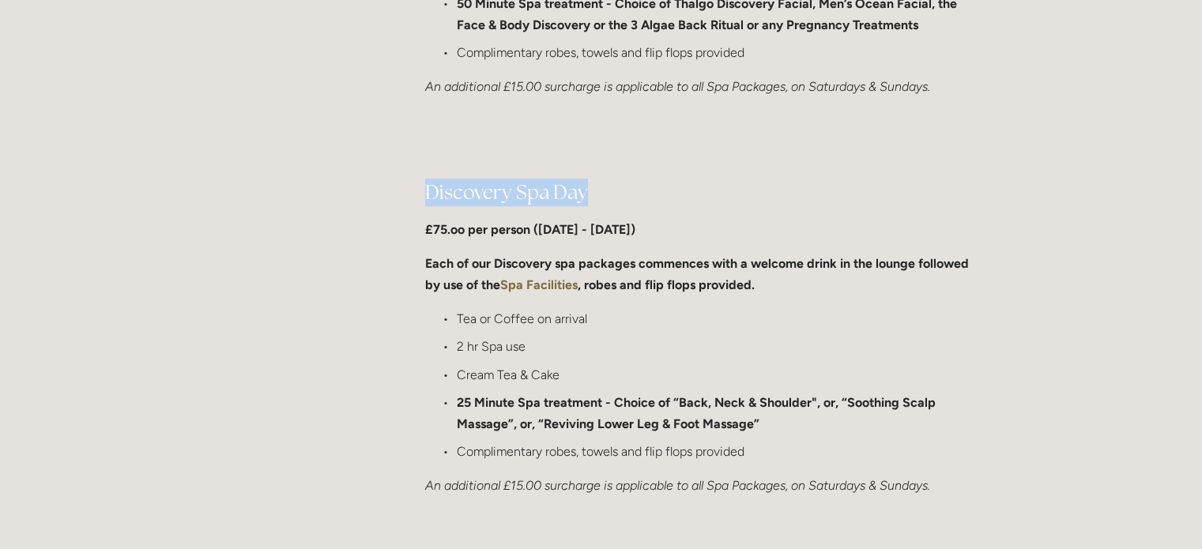
drag, startPoint x: 425, startPoint y: 191, endPoint x: 586, endPoint y: 202, distance: 161.6
click at [586, 202] on h2 "Discovery Spa Day" at bounding box center [702, 193] width 554 height 28
copy h2 "Discovery Spa Day"
click at [577, 274] on p "Each of our Discovery spa packages commences with a welcome drink in the lounge…" at bounding box center [702, 274] width 554 height 43
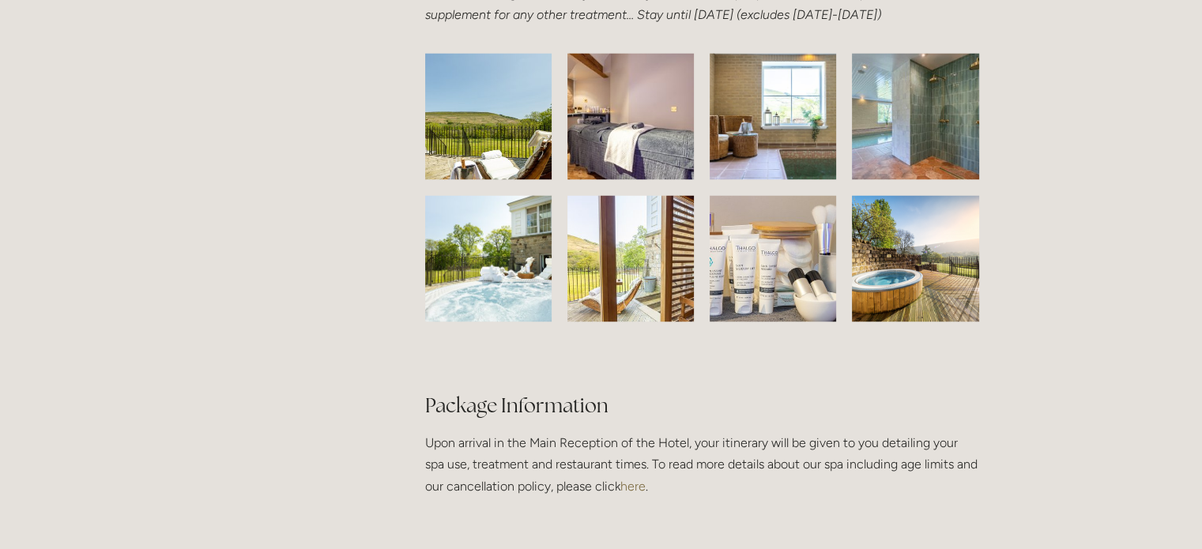
scroll to position [2529, 0]
click at [621, 492] on link "here" at bounding box center [632, 484] width 25 height 15
